Goal: Task Accomplishment & Management: Use online tool/utility

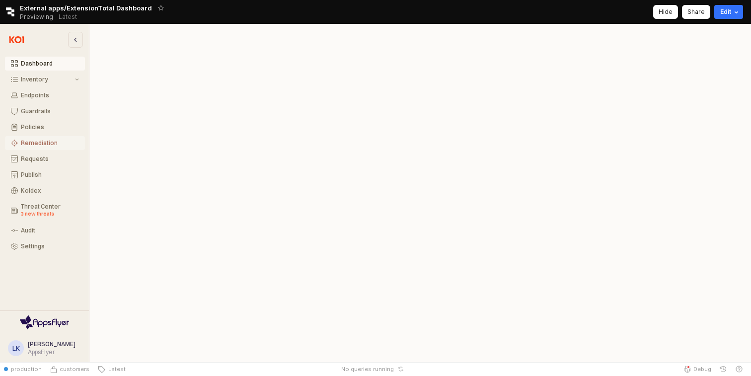
click at [59, 141] on div "Remediation" at bounding box center [50, 142] width 58 height 7
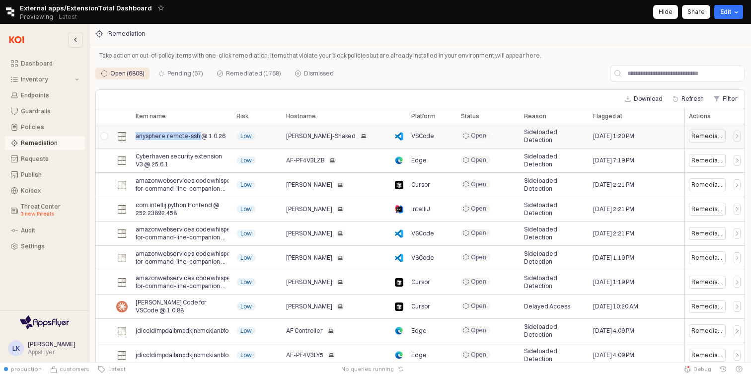
drag, startPoint x: 137, startPoint y: 137, endPoint x: 198, endPoint y: 137, distance: 61.1
click at [198, 137] on span "anysphere.remote-ssh @ 1.0.26" at bounding box center [181, 136] width 90 height 8
copy span "anysphere.remote-ssh"
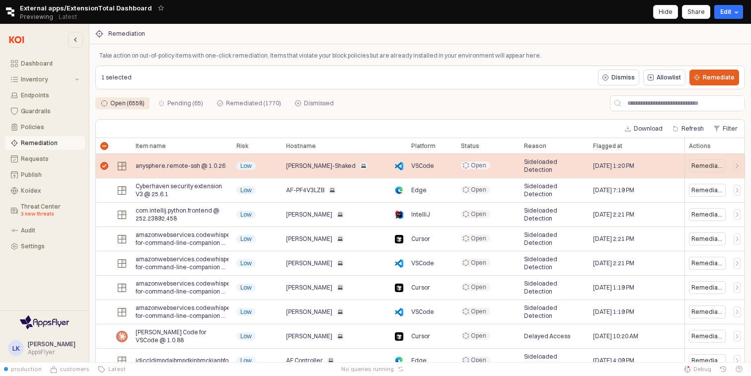
click at [101, 162] on div "App Frame" at bounding box center [104, 166] width 16 height 24
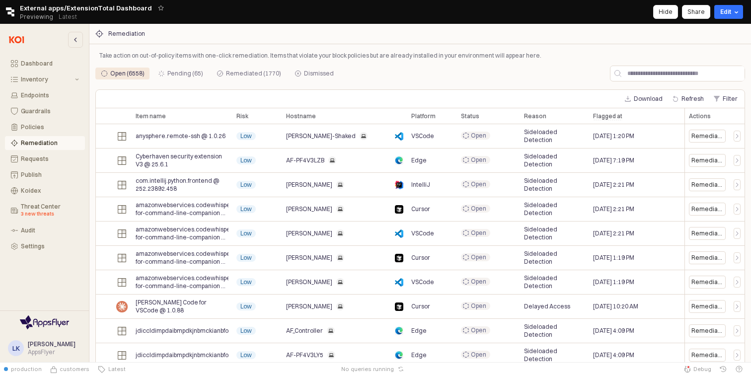
click at [424, 42] on div "Remediation" at bounding box center [419, 34] width 661 height 20
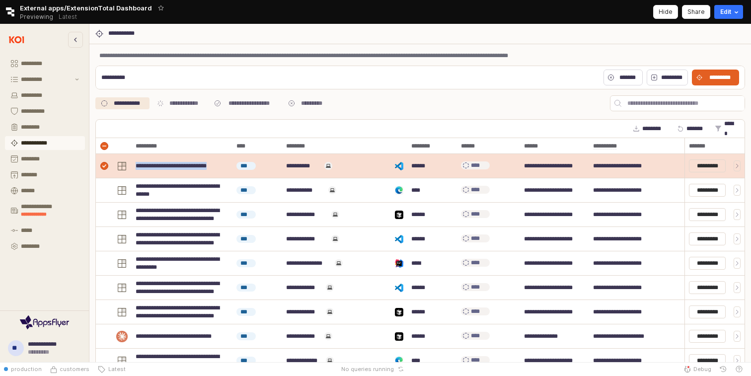
drag, startPoint x: 137, startPoint y: 169, endPoint x: 227, endPoint y: 166, distance: 90.9
click at [227, 166] on div "**********" at bounding box center [182, 166] width 101 height 24
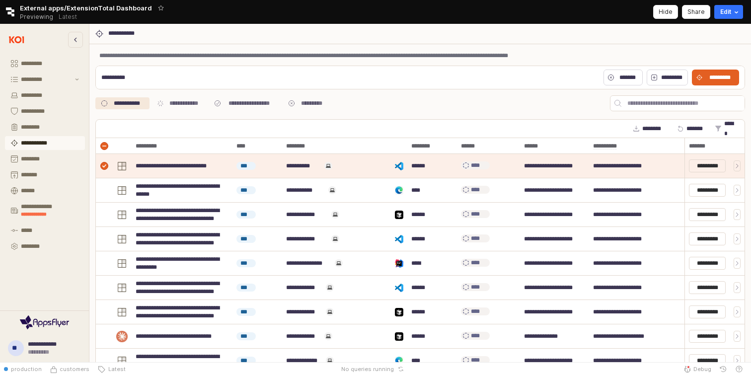
click at [389, 34] on div "**********" at bounding box center [419, 34] width 649 height 8
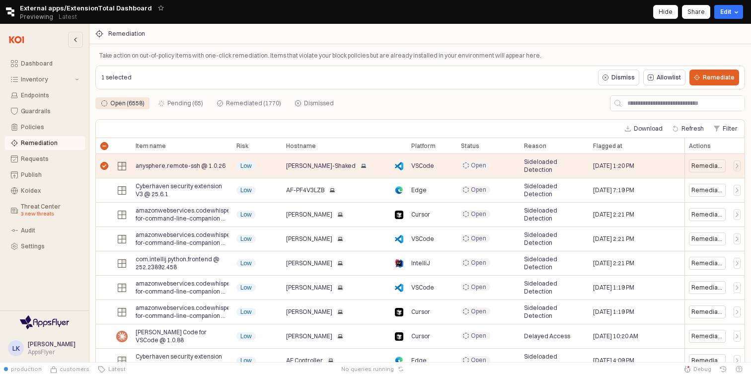
click at [722, 4] on div "Retool logo External apps/ExtensionTotal Dashboard Previewing Latest Hide Share…" at bounding box center [375, 12] width 751 height 24
click at [722, 5] on button "Edit" at bounding box center [728, 12] width 29 height 14
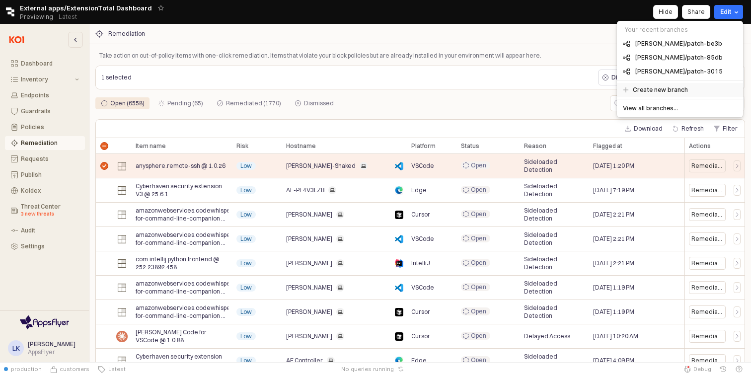
click at [646, 86] on h5 "Create new branch" at bounding box center [659, 90] width 55 height 8
